Goal: Download file/media

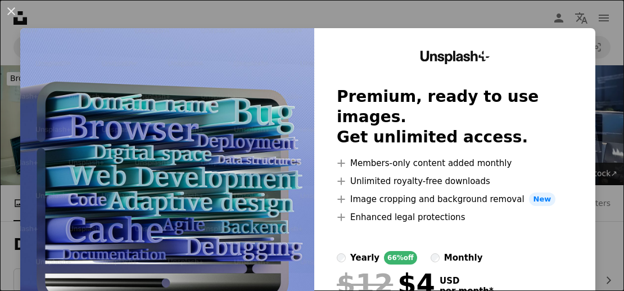
scroll to position [4162, 0]
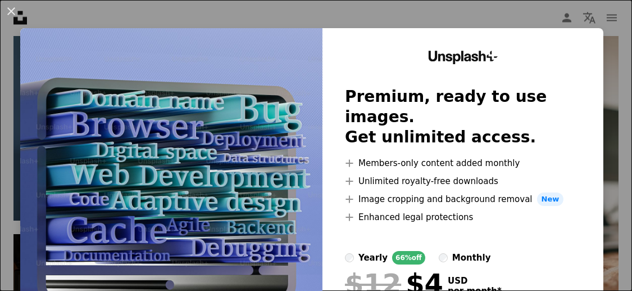
click at [418, 13] on div "An X shape Unsplash+ Premium, ready to use images. Get unlimited access. A plus…" at bounding box center [316, 145] width 632 height 291
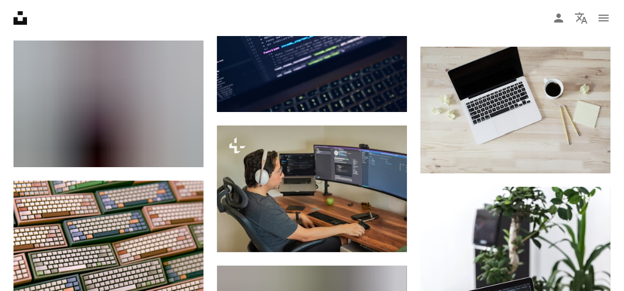
scroll to position [11445, 0]
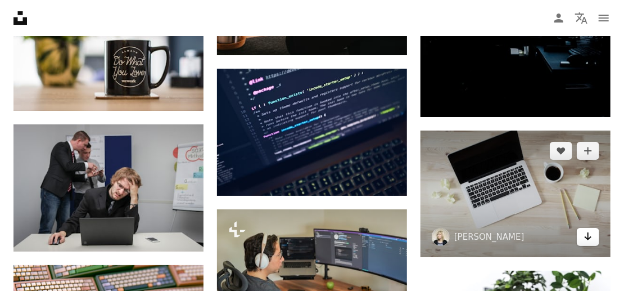
click at [586, 234] on icon "Arrow pointing down" at bounding box center [587, 235] width 9 height 13
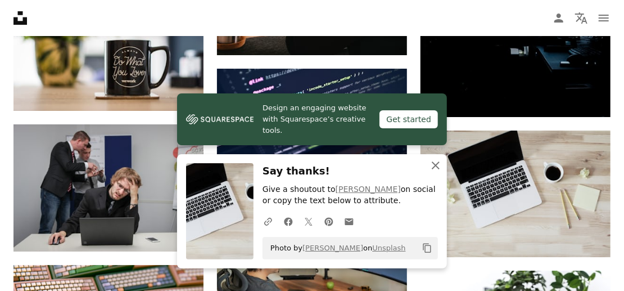
click at [433, 169] on icon "button" at bounding box center [436, 165] width 8 height 8
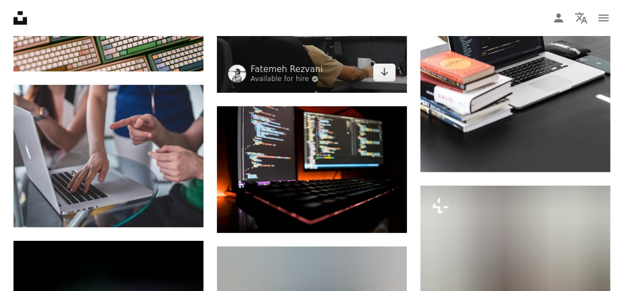
scroll to position [11828, 0]
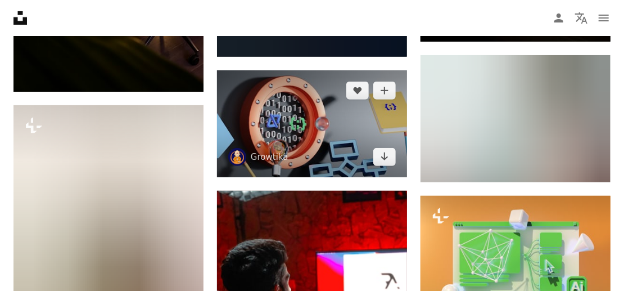
scroll to position [17509, 0]
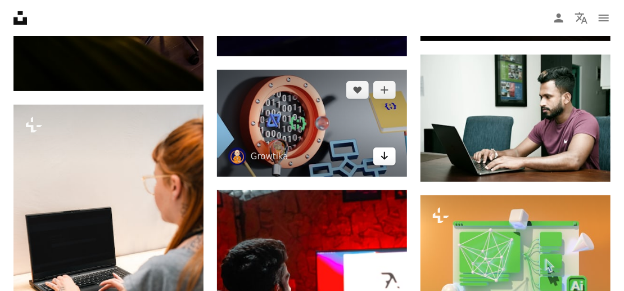
click at [385, 162] on icon "Arrow pointing down" at bounding box center [384, 155] width 9 height 13
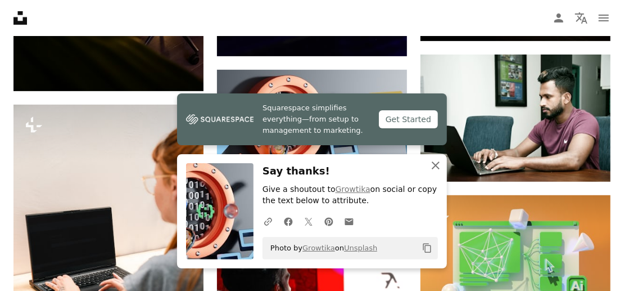
click at [433, 164] on icon "button" at bounding box center [436, 165] width 8 height 8
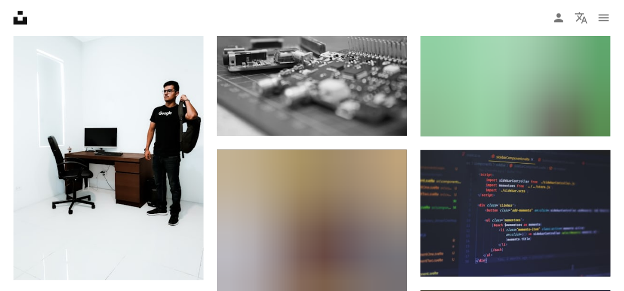
scroll to position [24100, 0]
